Goal: Transaction & Acquisition: Purchase product/service

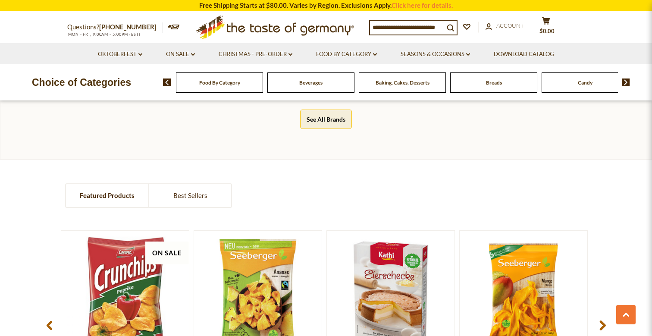
scroll to position [740, 0]
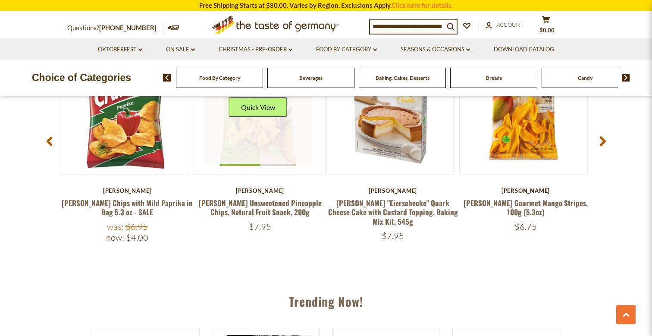
click at [274, 136] on link at bounding box center [258, 110] width 107 height 107
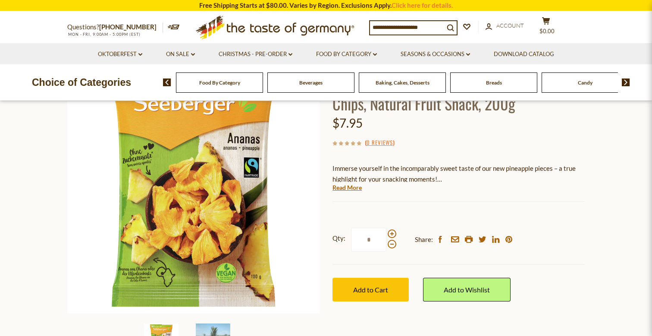
scroll to position [161, 0]
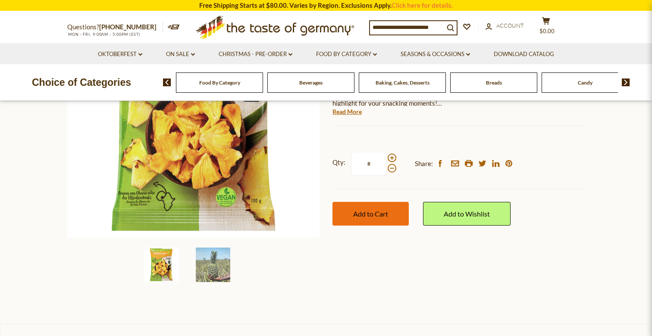
click at [379, 220] on button "Add to Cart" at bounding box center [371, 214] width 76 height 24
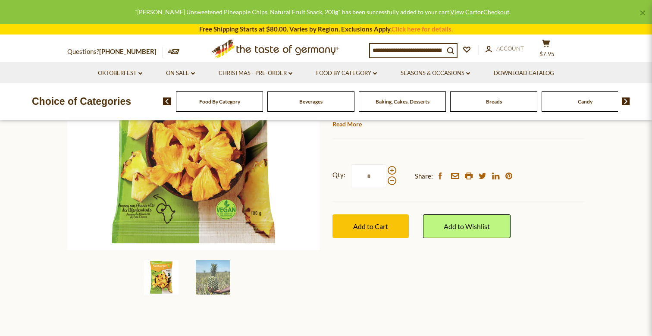
scroll to position [154, 0]
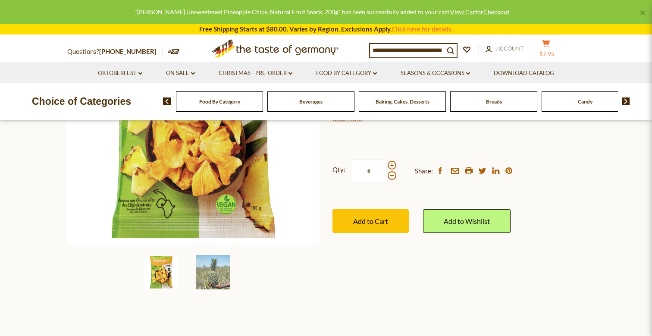
click at [554, 50] on span "$7.95" at bounding box center [547, 53] width 15 height 7
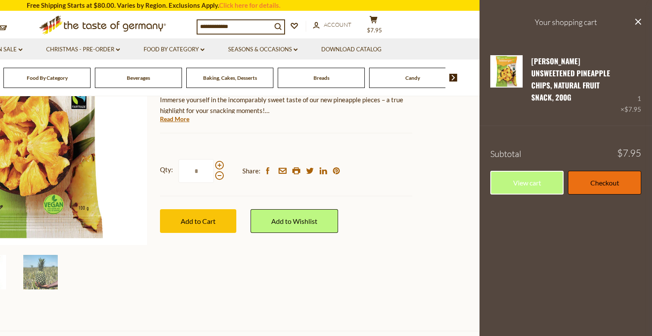
click at [603, 175] on link "Checkout" at bounding box center [604, 183] width 73 height 24
